Goal: Task Accomplishment & Management: Manage account settings

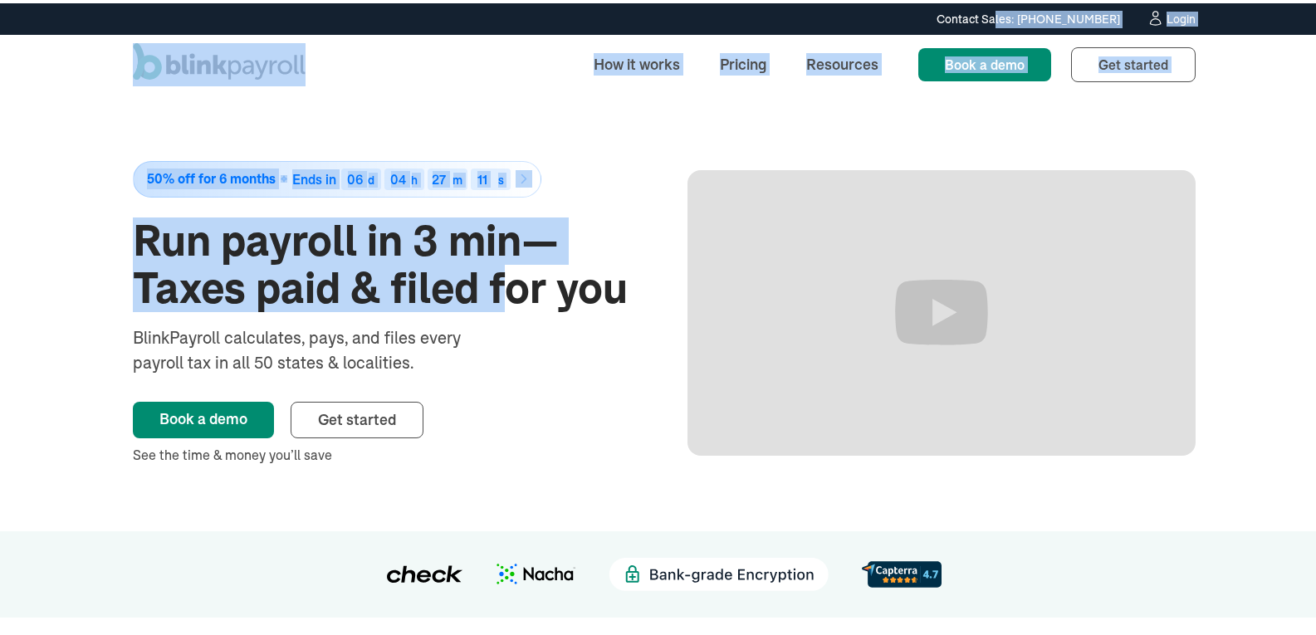
click at [1175, 13] on div "Login" at bounding box center [1180, 16] width 29 height 12
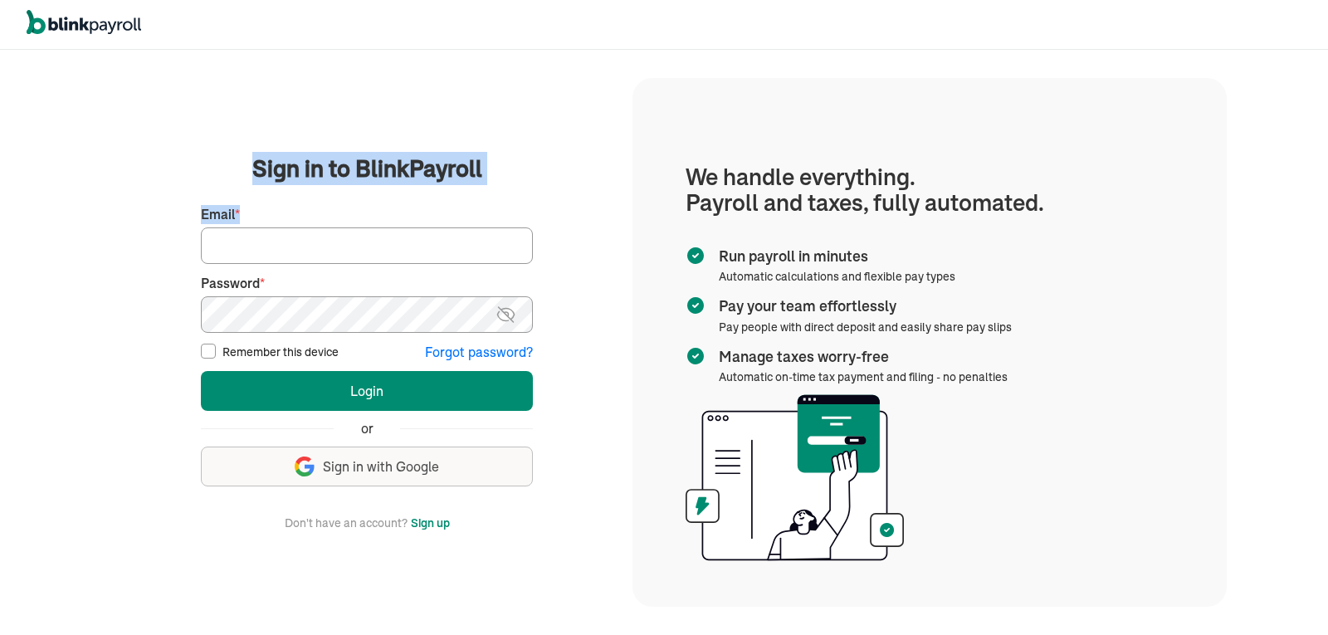
drag, startPoint x: 0, startPoint y: 0, endPoint x: 551, endPoint y: 155, distance: 572.6
click at [551, 155] on body "We handle it all. Payroll and taxes, fully automated. Back Forgot your password…" at bounding box center [664, 317] width 1328 height 635
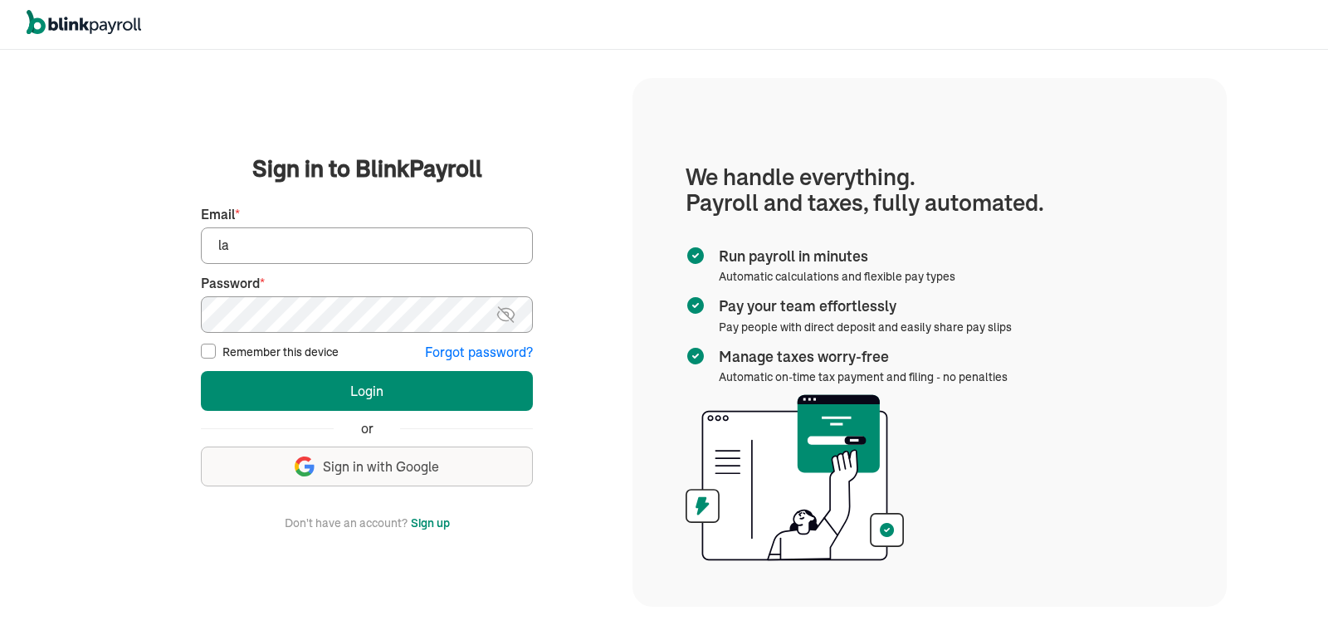
type input "[PERSON_NAME][EMAIL_ADDRESS][DOMAIN_NAME]"
click at [372, 330] on div "Password *" at bounding box center [367, 303] width 332 height 59
click at [201, 371] on button "Login" at bounding box center [367, 391] width 332 height 40
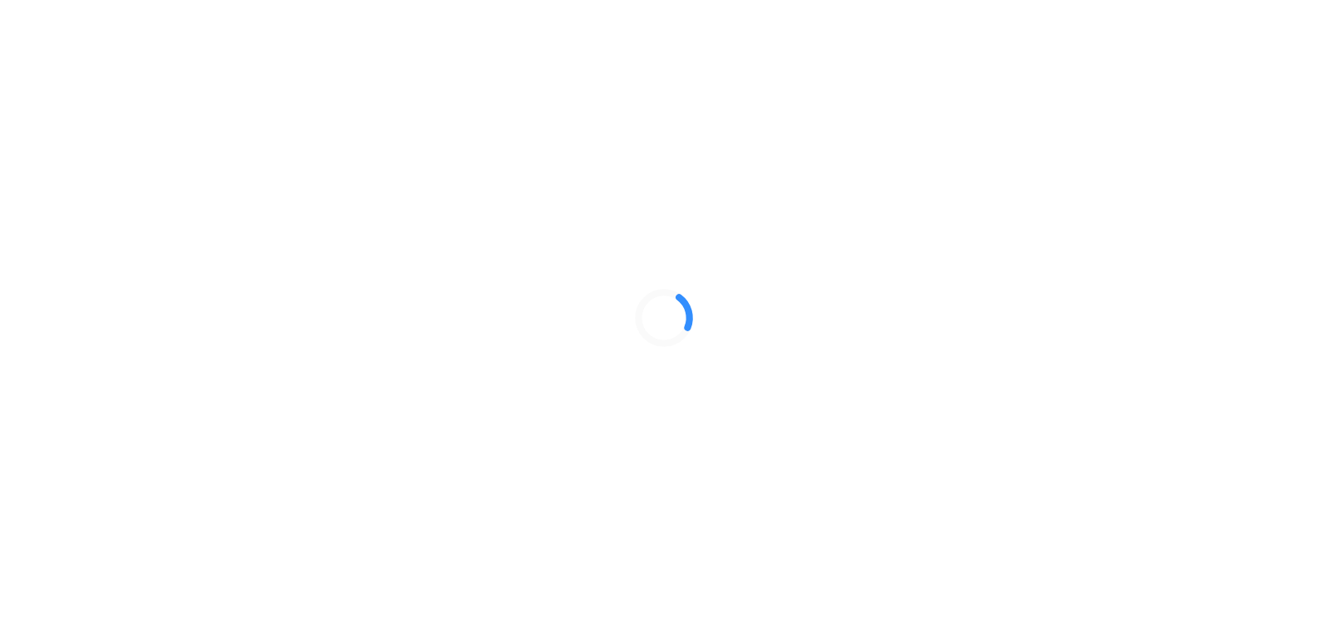
click at [1302, 626] on div at bounding box center [664, 317] width 1328 height 635
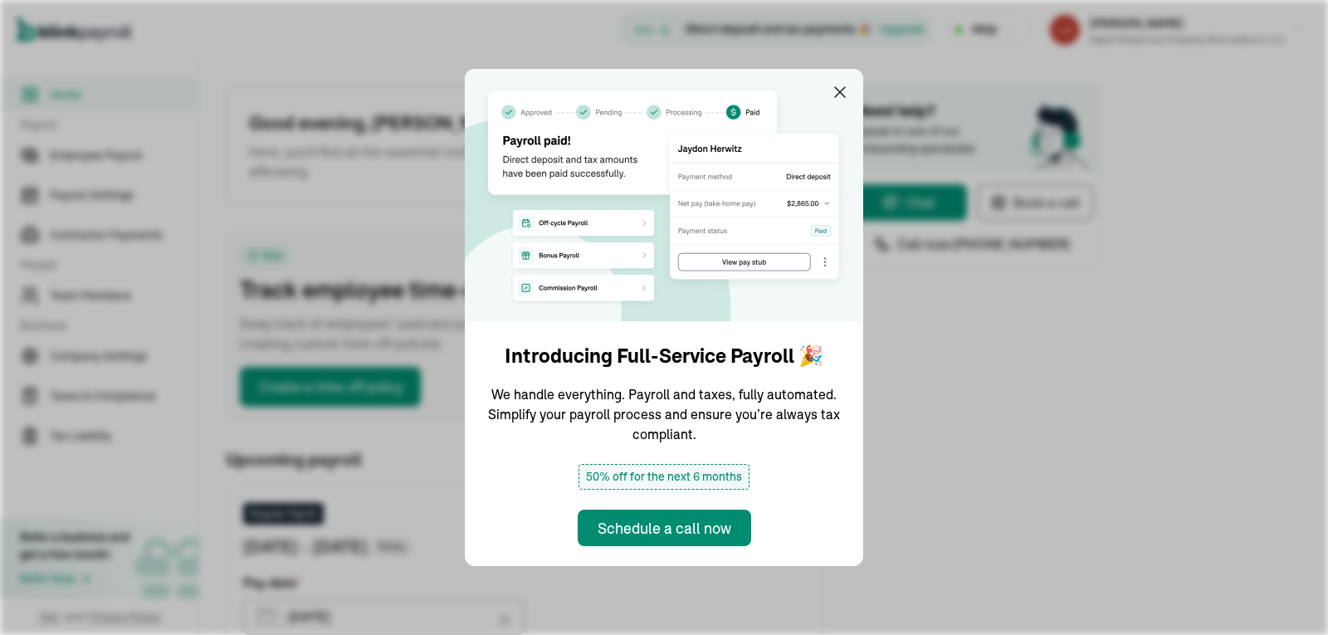
drag, startPoint x: 1302, startPoint y: 626, endPoint x: 848, endPoint y: 92, distance: 700.8
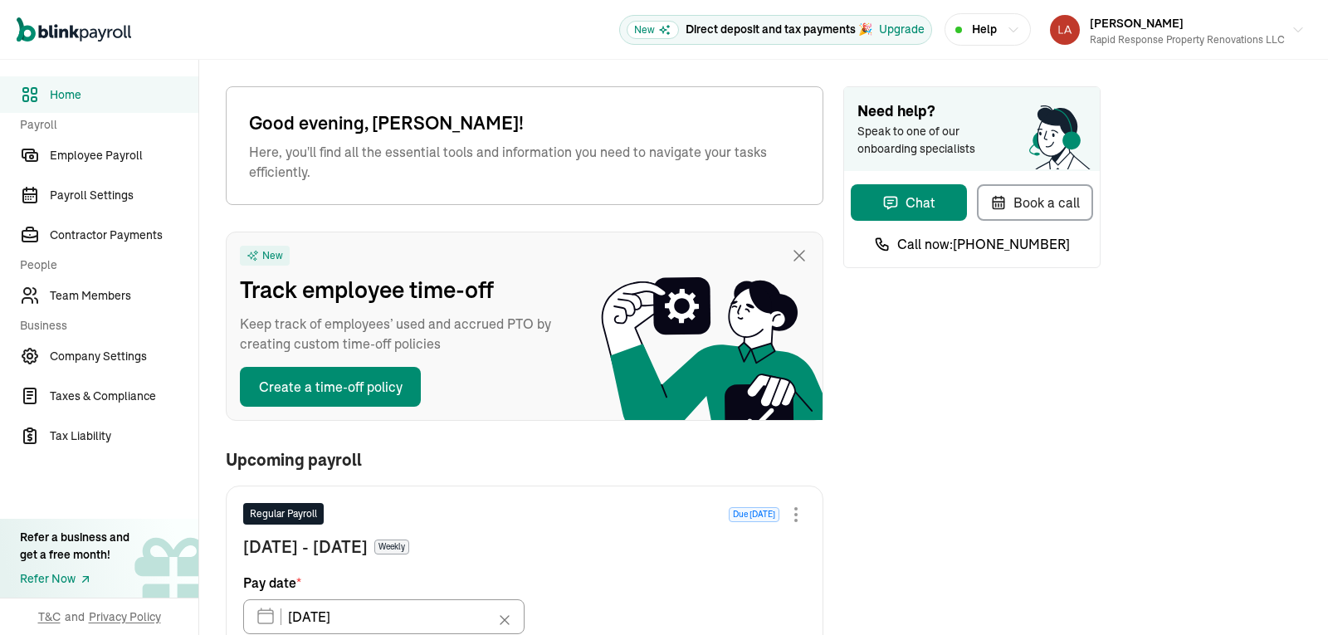
drag, startPoint x: 848, startPoint y: 92, endPoint x: 1180, endPoint y: 210, distance: 351.6
drag, startPoint x: 1180, startPoint y: 210, endPoint x: 1185, endPoint y: 371, distance: 161.1
click at [1185, 371] on div "Good evening, Loretta! Here, you'll find all the essential tools and informatio…" at bounding box center [763, 615] width 1129 height 1110
drag, startPoint x: 1185, startPoint y: 371, endPoint x: 941, endPoint y: -72, distance: 506.0
click at [939, 198] on button "Chat" at bounding box center [909, 202] width 116 height 37
